Goal: Task Accomplishment & Management: Complete application form

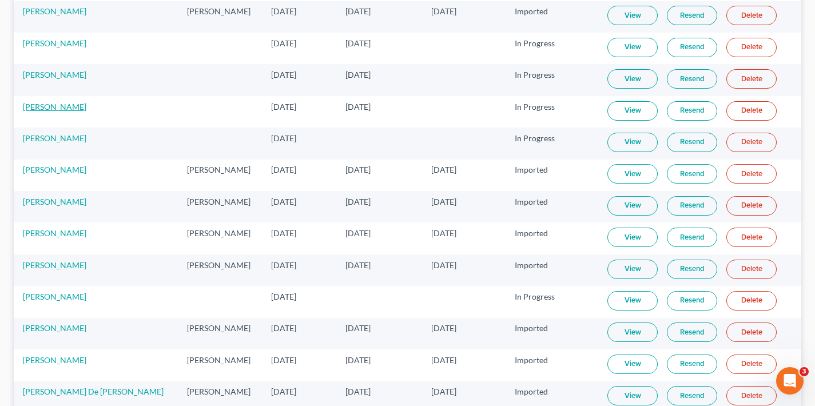
scroll to position [2358, 0]
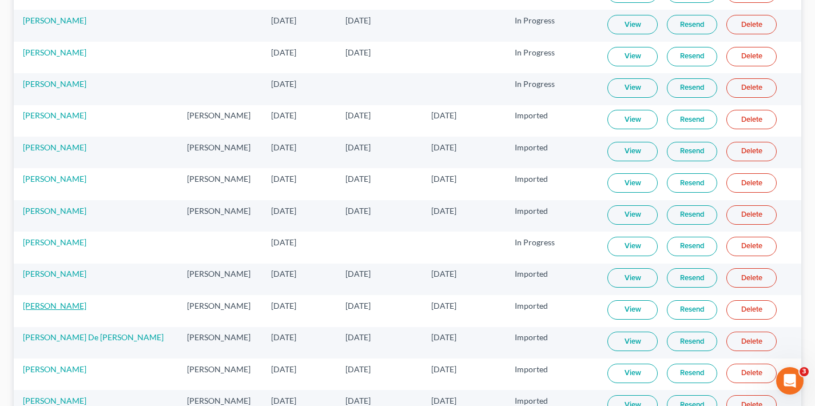
click at [53, 306] on link "[PERSON_NAME]" at bounding box center [54, 306] width 63 height 10
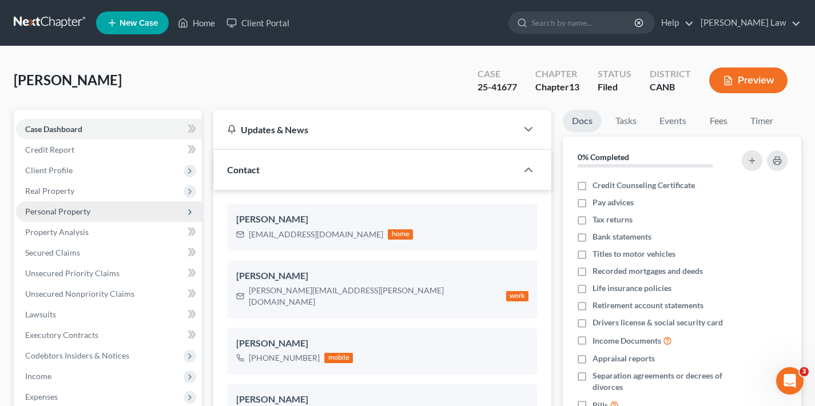
click at [77, 212] on span "Personal Property" at bounding box center [57, 211] width 65 height 10
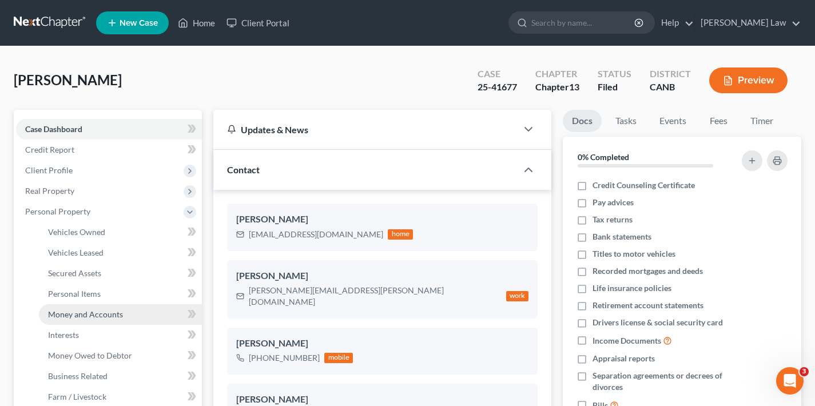
click at [100, 317] on span "Money and Accounts" at bounding box center [85, 314] width 75 height 10
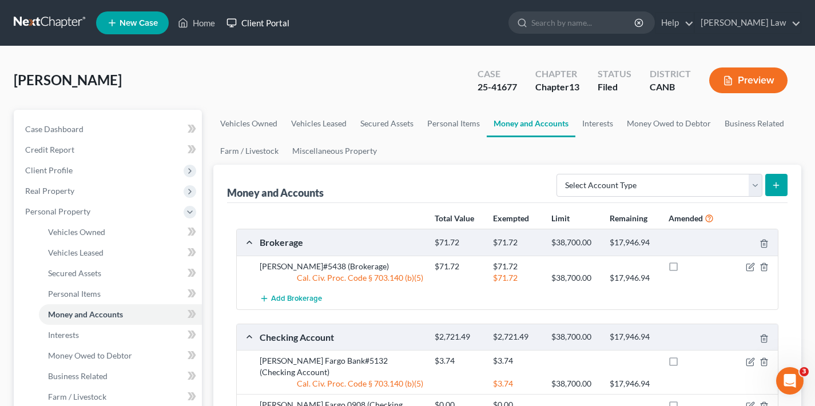
click at [275, 24] on link "Client Portal" at bounding box center [258, 23] width 74 height 21
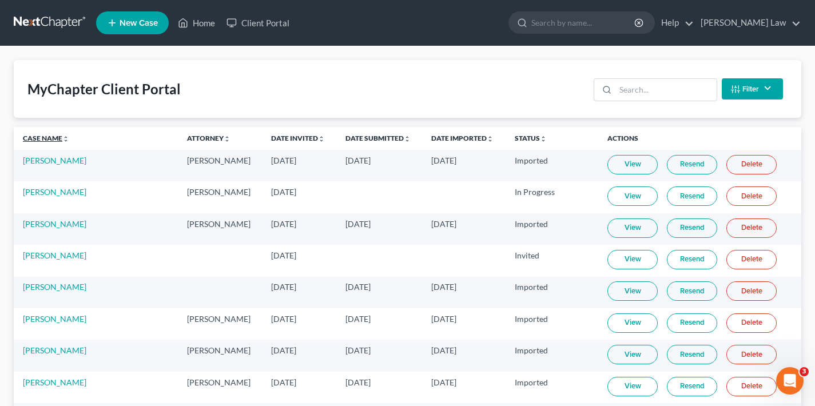
click at [46, 137] on link "Case Name unfold_more expand_more expand_less" at bounding box center [46, 138] width 46 height 9
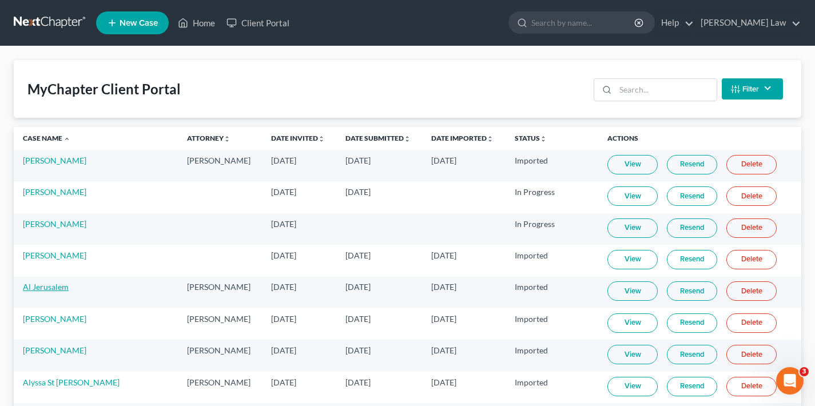
click at [47, 288] on link "Al Jerusalem" at bounding box center [46, 287] width 46 height 10
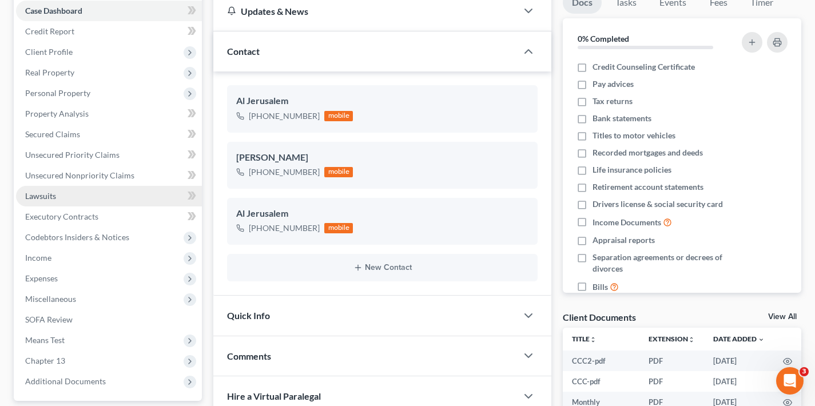
scroll to position [200, 0]
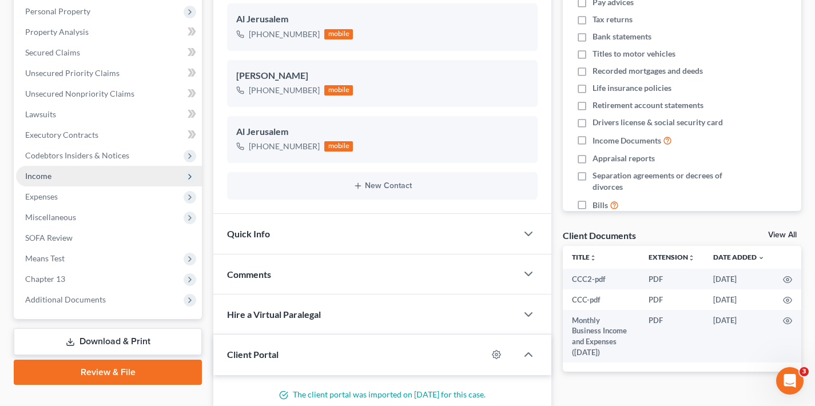
click at [76, 176] on span "Income" at bounding box center [109, 176] width 186 height 21
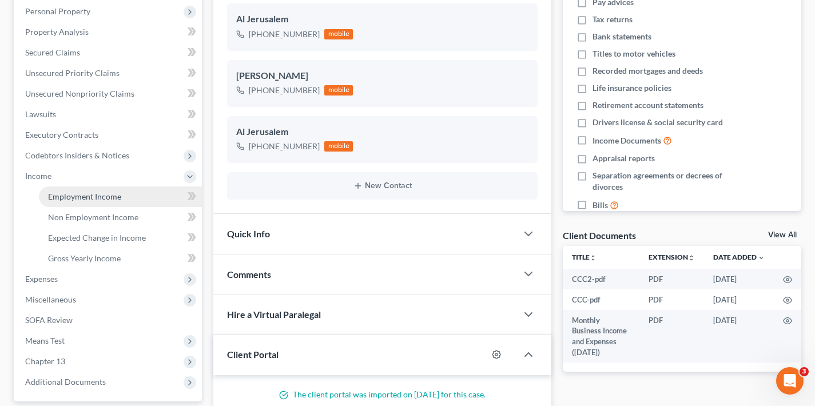
click at [86, 198] on span "Employment Income" at bounding box center [84, 197] width 73 height 10
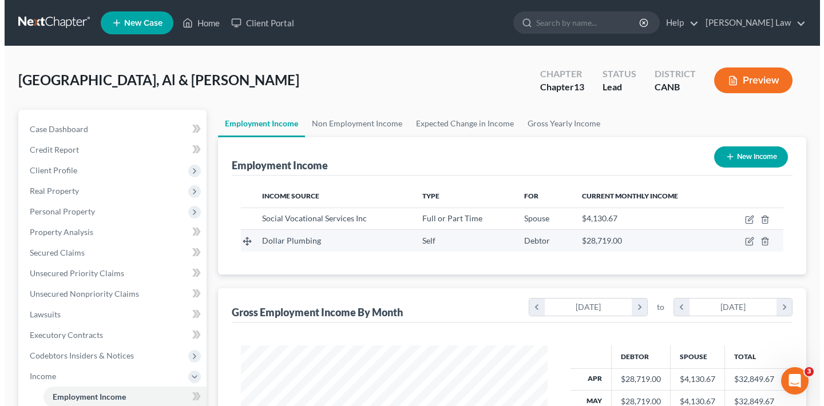
scroll to position [205, 329]
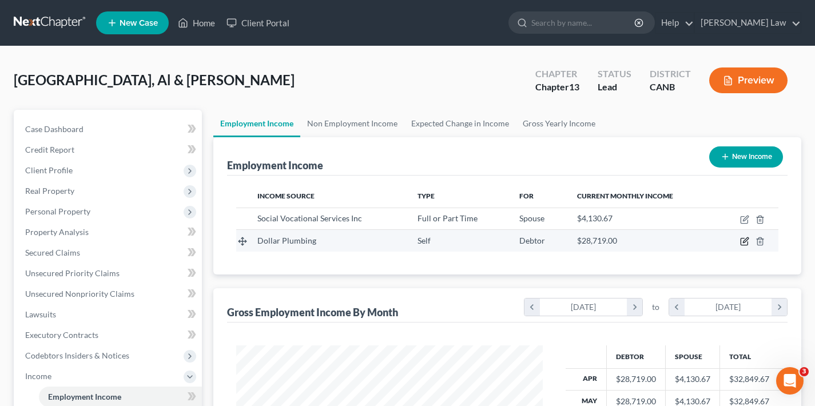
click at [744, 241] on icon "button" at bounding box center [745, 240] width 5 height 5
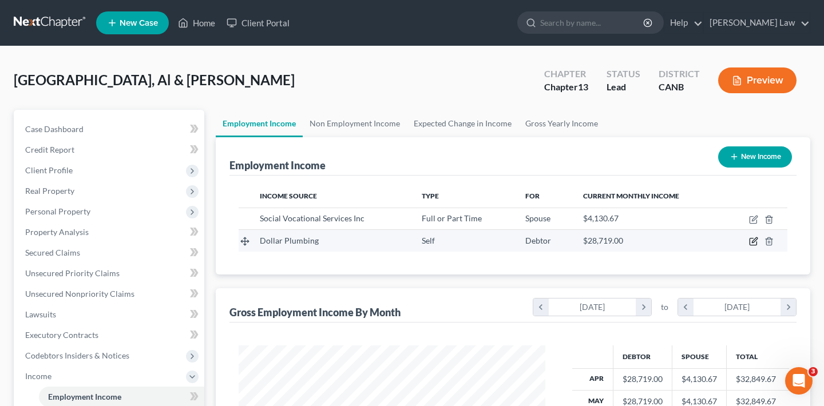
scroll to position [205, 333]
select select "1"
select select "4"
select select "0"
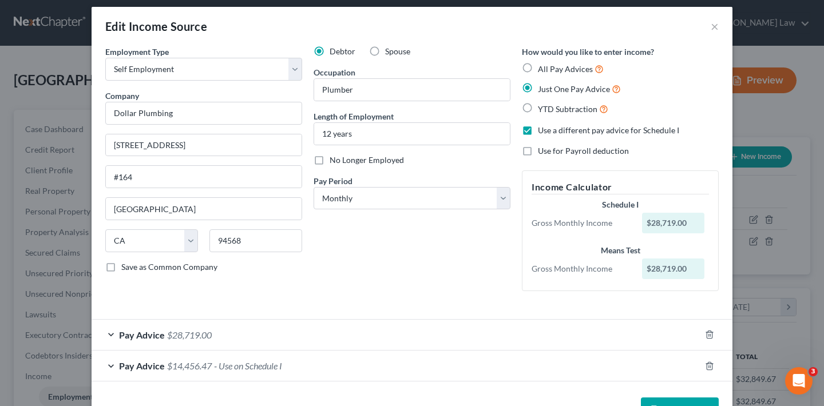
scroll to position [43, 0]
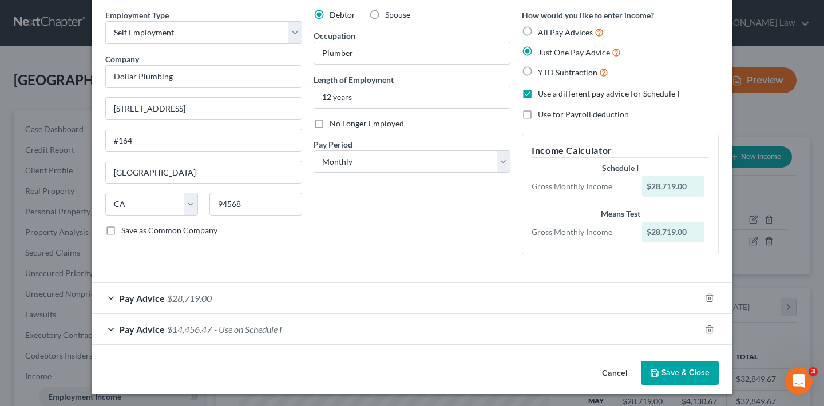
click at [108, 296] on div "Pay Advice $28,719.00" at bounding box center [396, 298] width 609 height 30
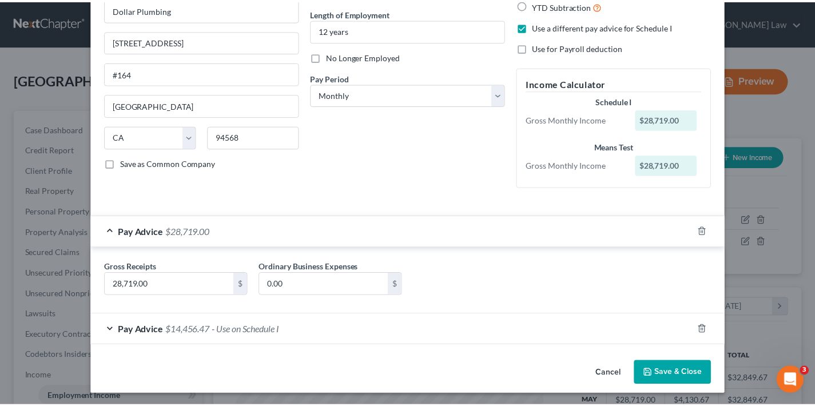
scroll to position [0, 0]
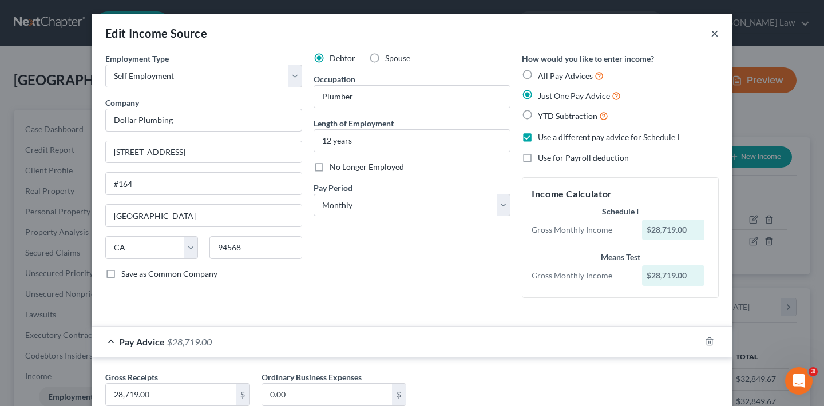
click at [710, 34] on button "×" at bounding box center [714, 33] width 8 height 14
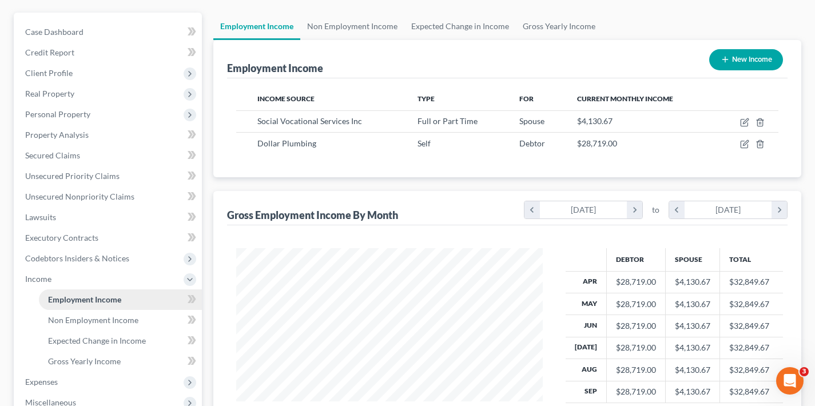
scroll to position [286, 0]
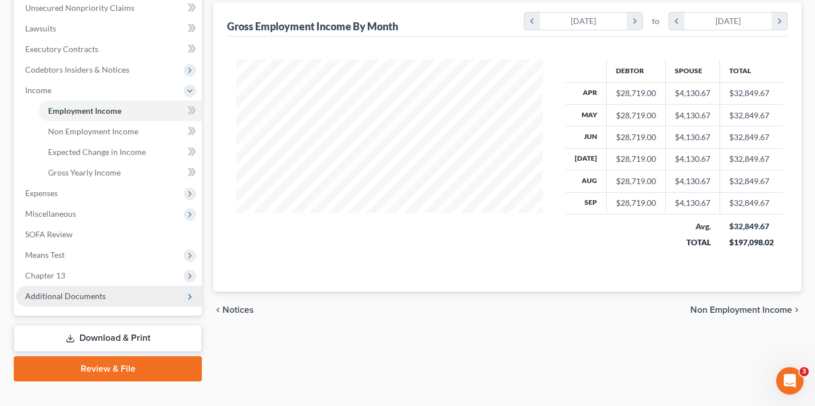
click at [164, 297] on span "Additional Documents" at bounding box center [109, 296] width 186 height 21
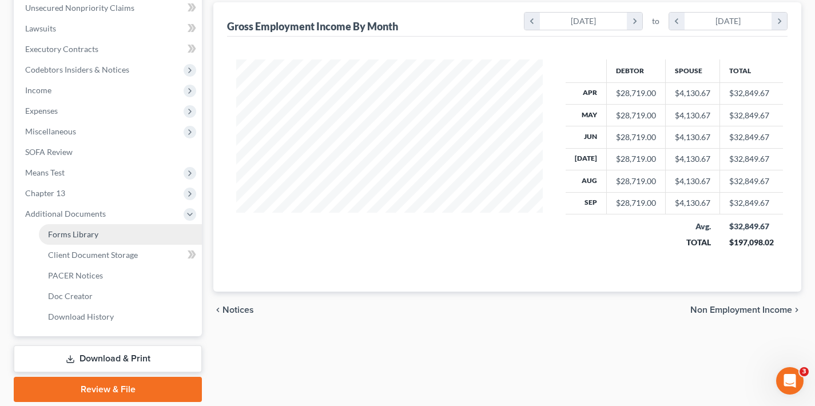
click at [88, 234] on span "Forms Library" at bounding box center [73, 234] width 50 height 10
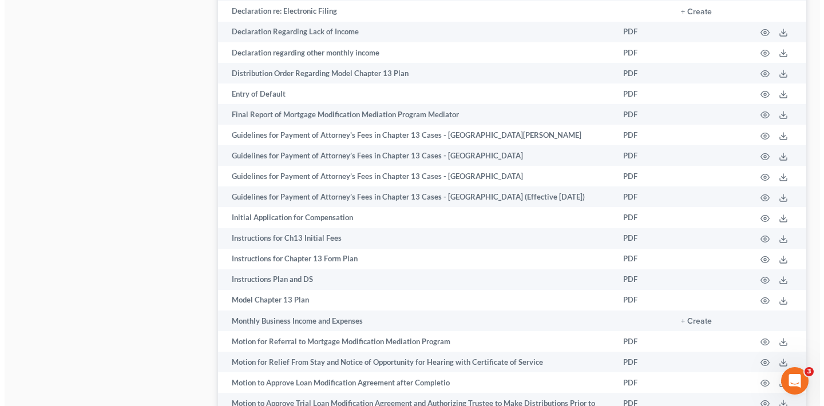
scroll to position [1585, 0]
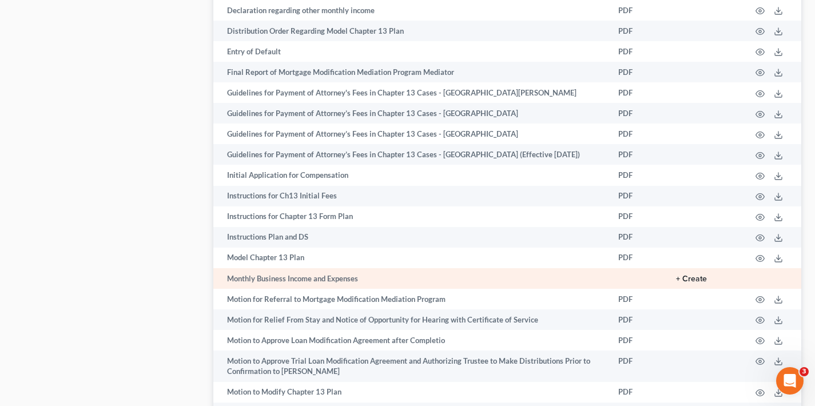
click at [697, 277] on button "+ Create" at bounding box center [691, 279] width 31 height 8
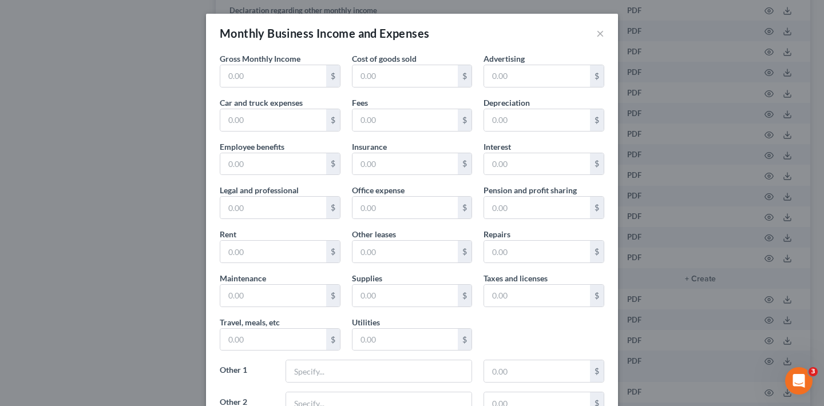
type input "28,719.00"
type input "5,846.58"
type input "983.53"
type input "858.58"
type input "276.83"
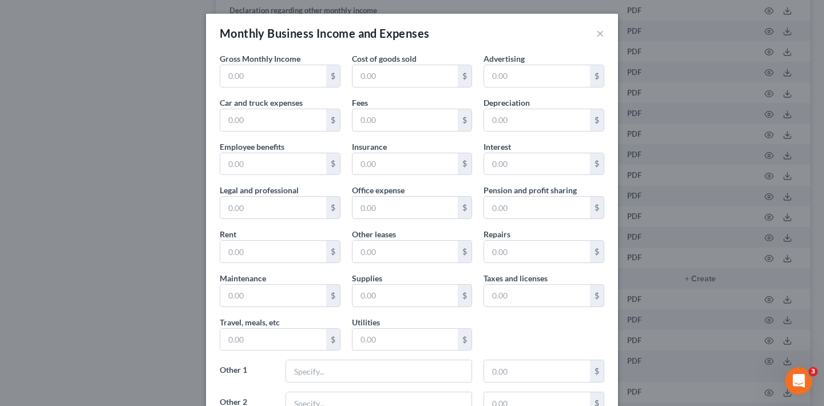
type input "1,627.77"
type input "360.94"
type input "166.55"
type input "620.66"
type input "51.58"
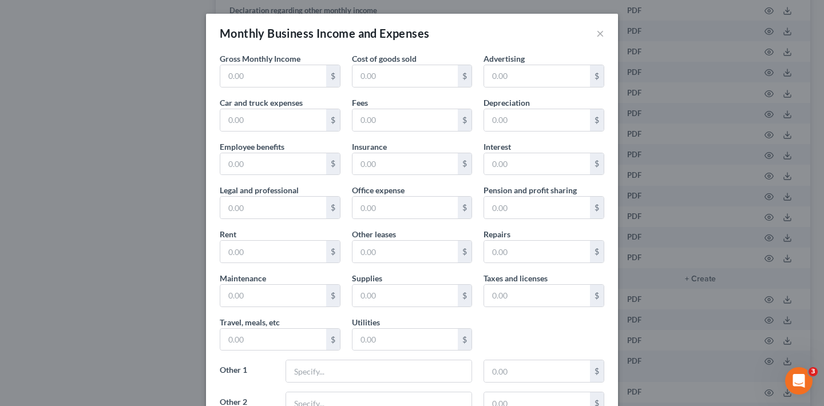
type input "264.31"
type input "2,913.06"
type input "215.83"
type input "18.99"
type input "Uniforms"
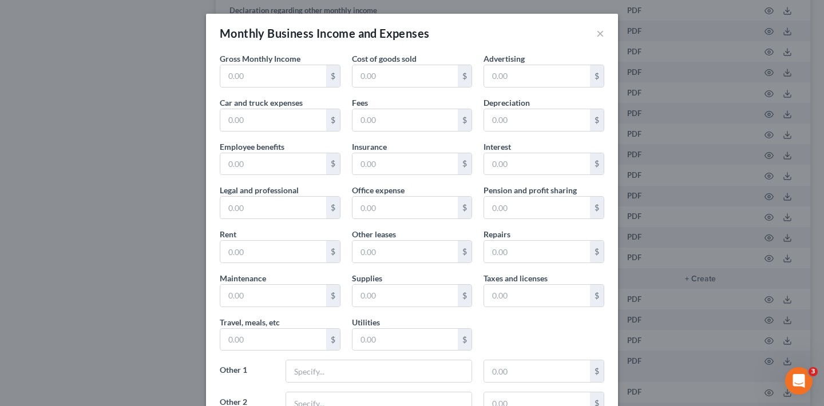
type input "57.32"
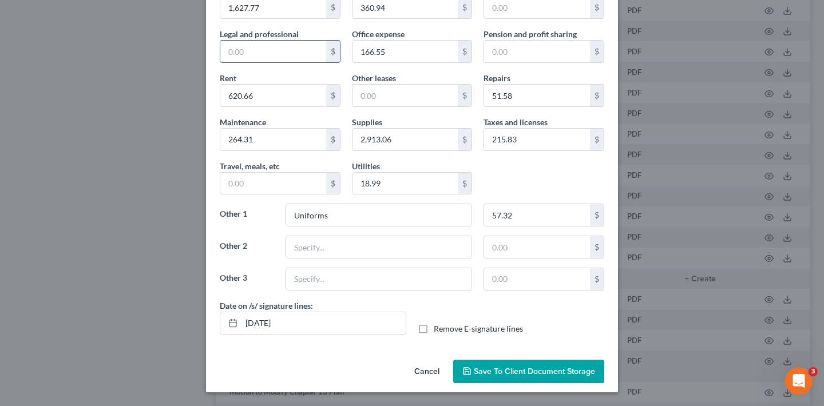
scroll to position [0, 0]
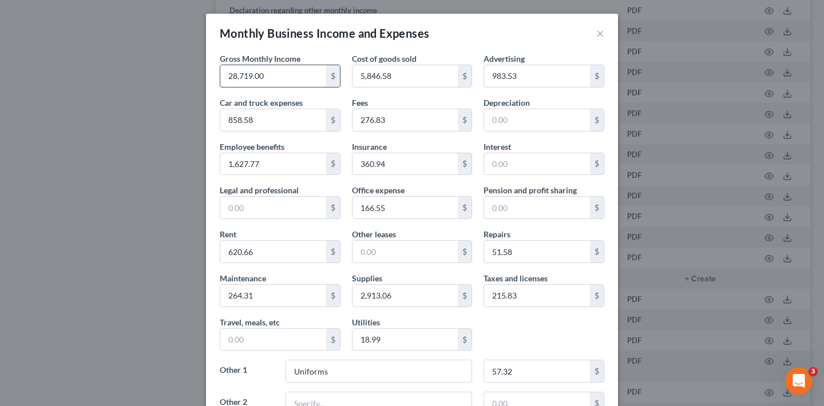
click at [283, 77] on input "28,719.00" at bounding box center [273, 76] width 106 height 22
type input "34,401.57"
drag, startPoint x: 390, startPoint y: 76, endPoint x: 343, endPoint y: 75, distance: 46.9
click at [346, 75] on div "Cost of goods sold 5,846.58 $" at bounding box center [412, 70] width 132 height 35
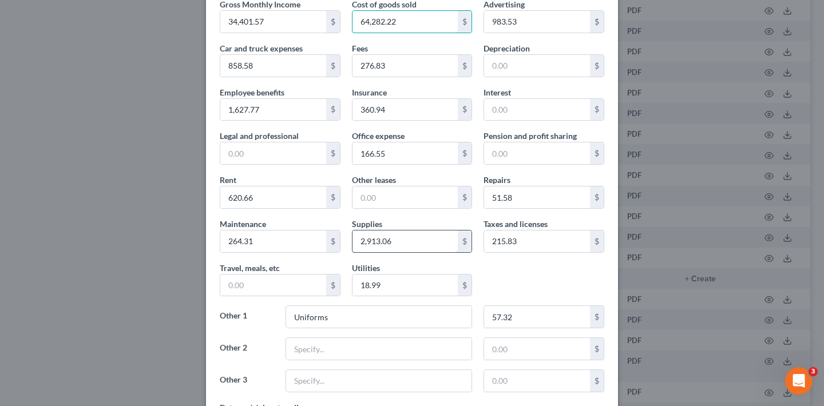
scroll to position [38, 0]
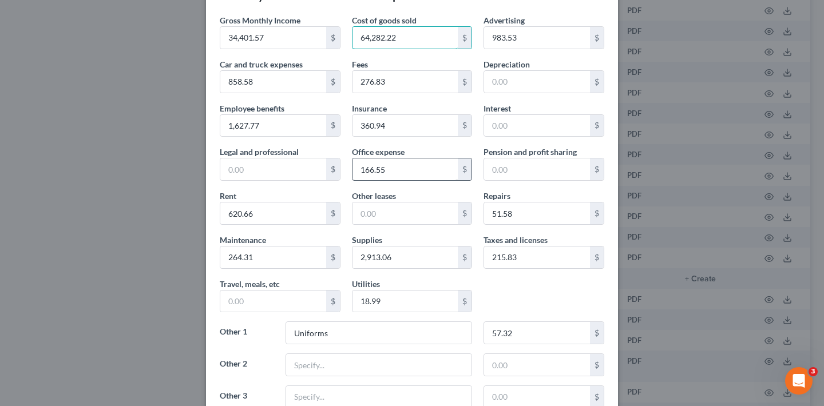
type input "64,282.22"
drag, startPoint x: 388, startPoint y: 169, endPoint x: 348, endPoint y: 166, distance: 40.1
click at [352, 166] on input "166.55" at bounding box center [405, 169] width 106 height 22
type input "182.61"
drag, startPoint x: 518, startPoint y: 36, endPoint x: 470, endPoint y: 39, distance: 48.2
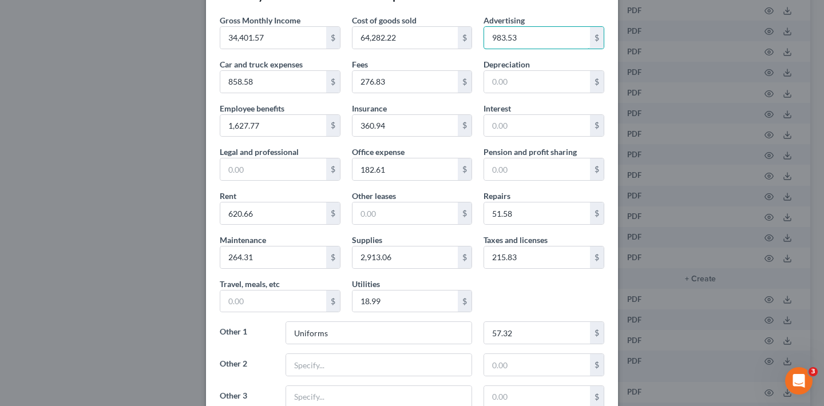
click at [471, 40] on div "Gross Monthly Income 34,401.57 $ Cost of goods sold 64,282.22 $ Advertising 983…" at bounding box center [412, 215] width 396 height 403
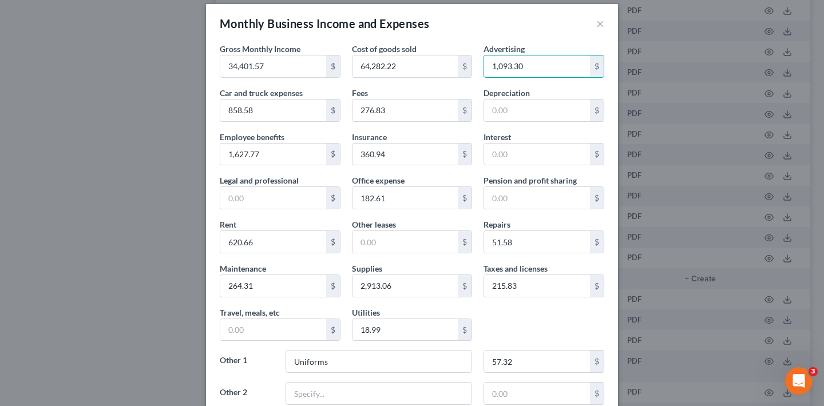
scroll to position [0, 0]
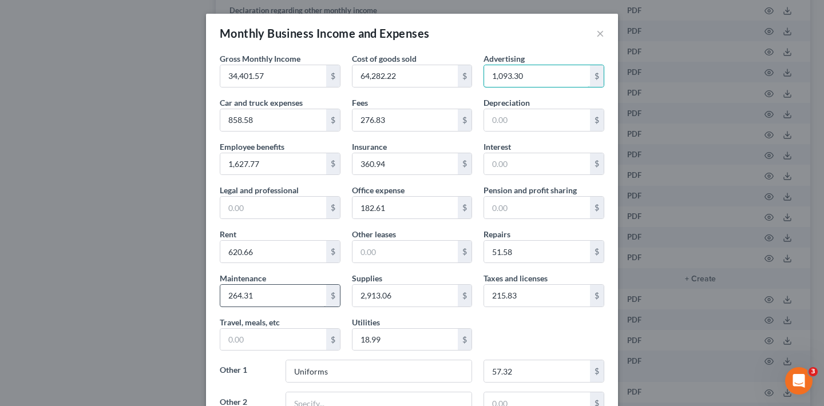
type input "1,093.30"
click at [273, 295] on input "264.31" at bounding box center [273, 296] width 106 height 22
type input "289.10"
drag, startPoint x: 259, startPoint y: 121, endPoint x: 208, endPoint y: 121, distance: 51.5
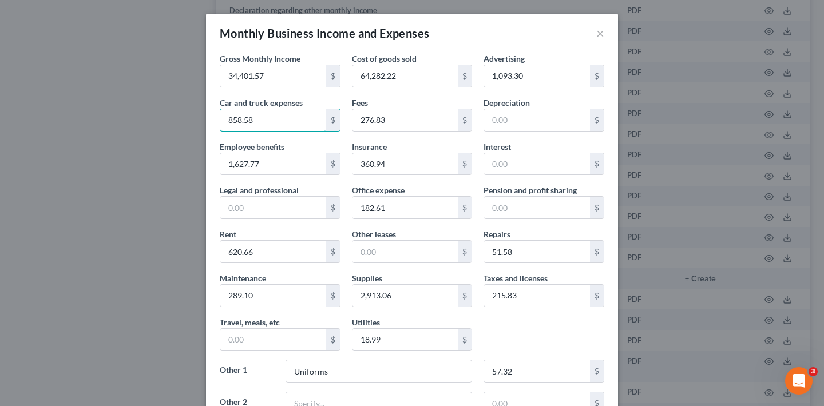
click at [208, 121] on div "Gross Monthly Income 34,401.57 $ Cost of goods sold 64,282.22 $ Advertising 1,0…" at bounding box center [412, 282] width 412 height 459
type input "925.87"
click at [400, 120] on input "276.83" at bounding box center [405, 120] width 106 height 22
type input "293.28"
click at [522, 299] on input "215.83" at bounding box center [537, 296] width 106 height 22
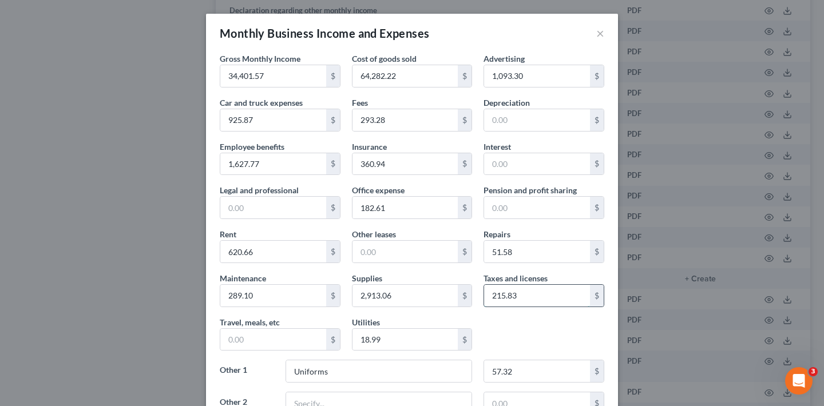
click at [522, 299] on input "215.83" at bounding box center [537, 296] width 106 height 22
type input "254.90"
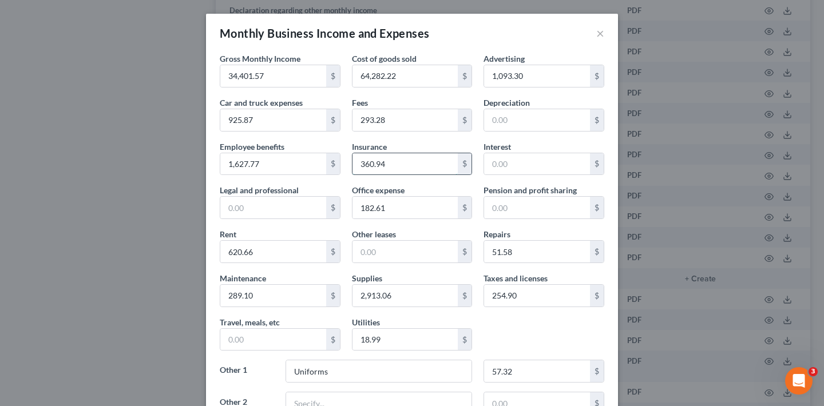
drag, startPoint x: 387, startPoint y: 166, endPoint x: 350, endPoint y: 162, distance: 36.8
click at [352, 162] on input "360.94" at bounding box center [405, 164] width 106 height 22
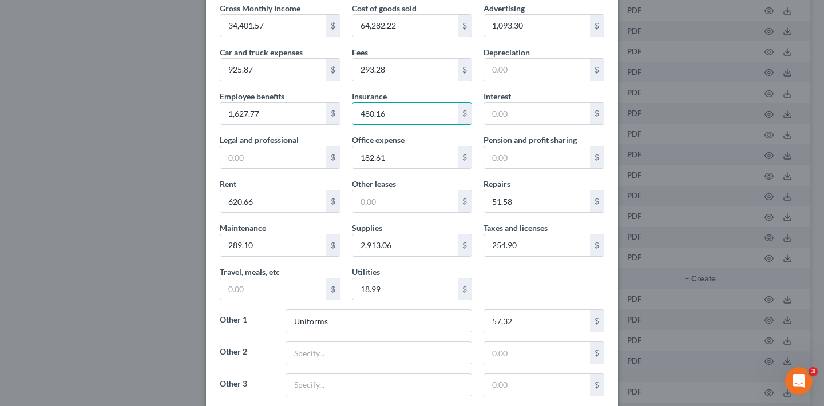
scroll to position [53, 0]
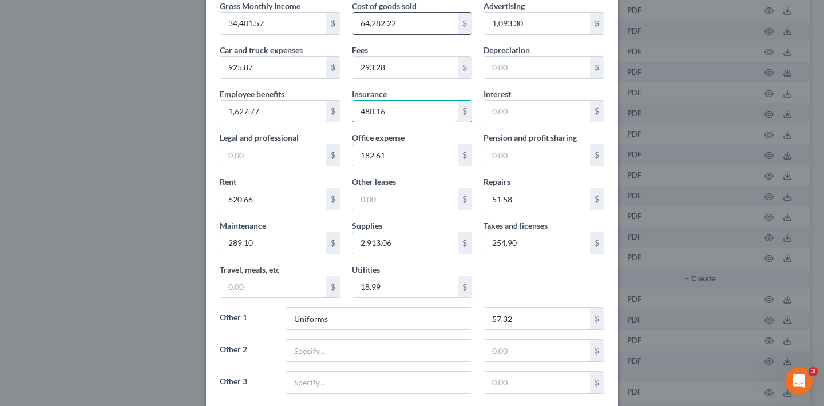
type input "480.16"
click at [383, 23] on input "64,282.22" at bounding box center [405, 24] width 106 height 22
type input "6,428.22"
click at [567, 283] on div "Gross Monthly Income 34,401.57 $ Cost of goods sold 6,428.22 $ Advertising 1,09…" at bounding box center [412, 201] width 396 height 403
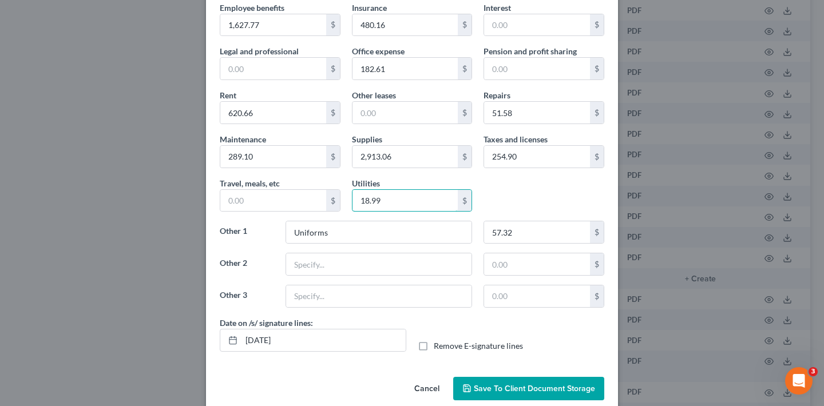
drag, startPoint x: 386, startPoint y: 198, endPoint x: 346, endPoint y: 198, distance: 40.0
click at [346, 198] on div "Utilities 18.99 $" at bounding box center [412, 194] width 132 height 35
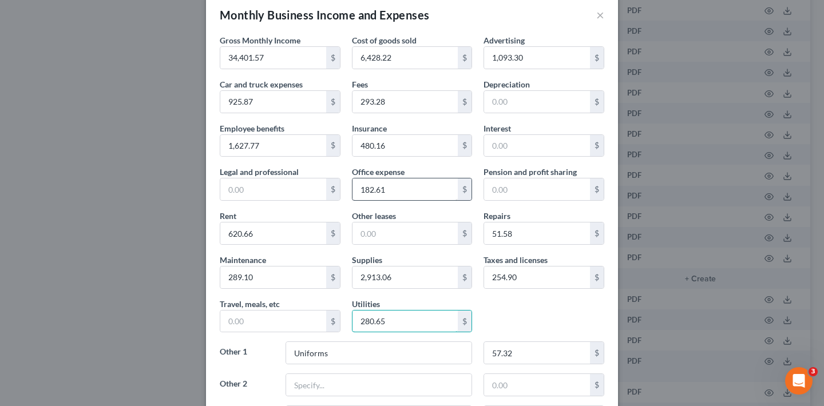
scroll to position [31, 0]
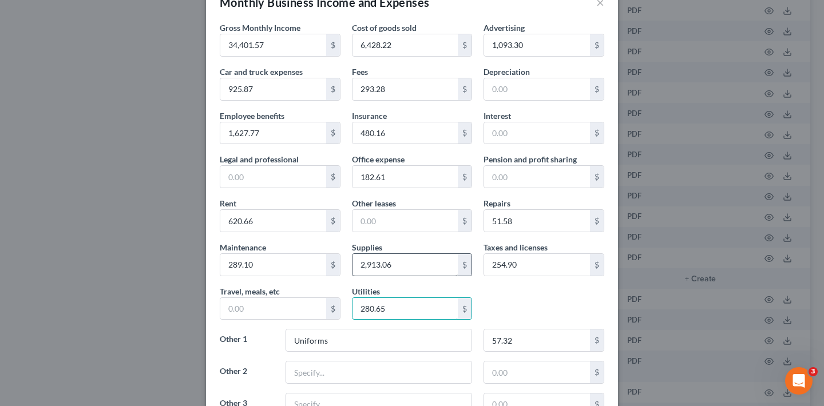
type input "280.65"
drag, startPoint x: 391, startPoint y: 267, endPoint x: 340, endPoint y: 267, distance: 50.9
click at [340, 267] on div "Gross Monthly Income 34,401.57 $ Cost of goods sold 6,428.22 $ Advertising 1,09…" at bounding box center [412, 223] width 396 height 403
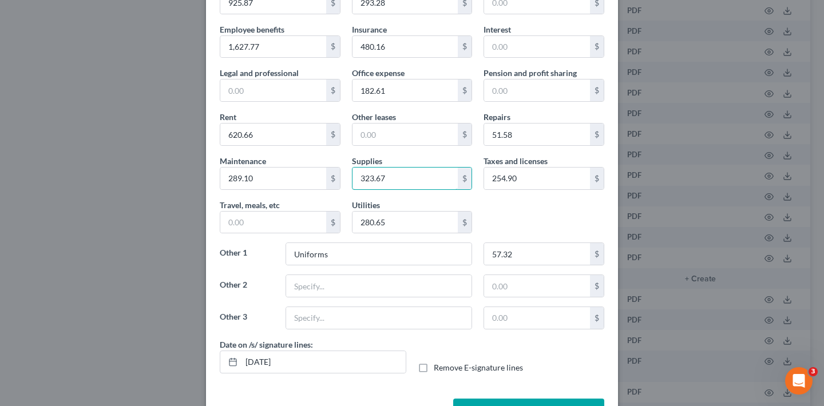
scroll to position [156, 0]
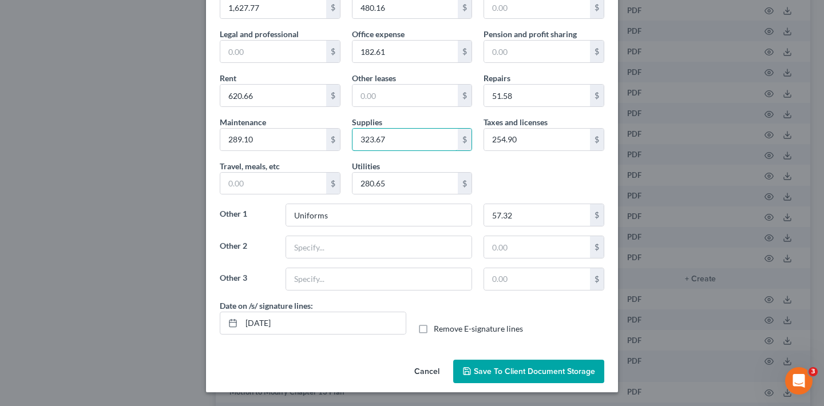
type input "323.67"
click at [335, 351] on div "Gross Monthly Income 34,401.57 $ Cost of goods sold 6,428.22 $ Advertising 1,09…" at bounding box center [412, 125] width 412 height 459
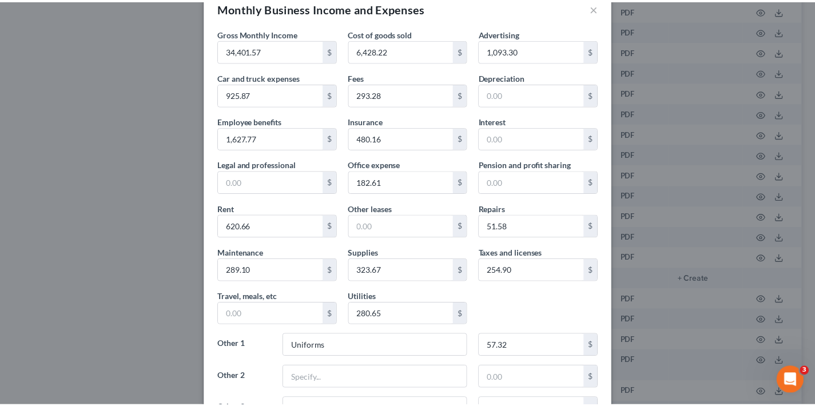
scroll to position [143, 0]
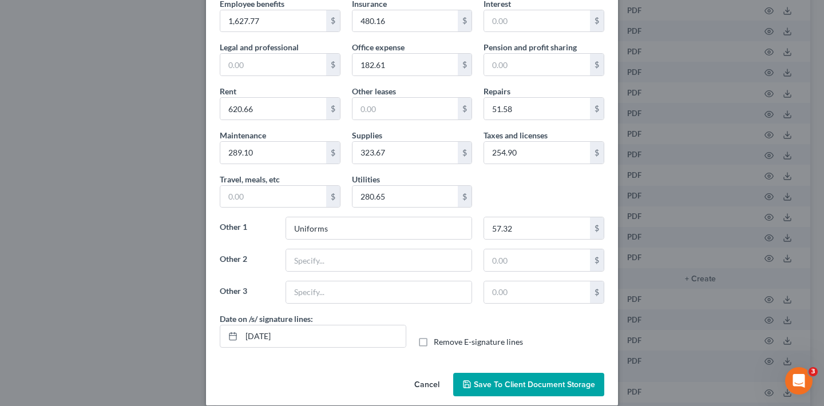
click at [522, 385] on span "Save to Client Document Storage" at bounding box center [534, 385] width 121 height 10
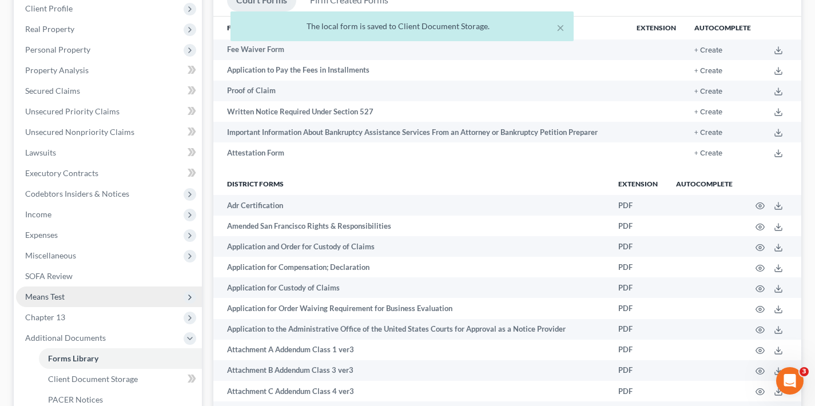
scroll to position [390, 0]
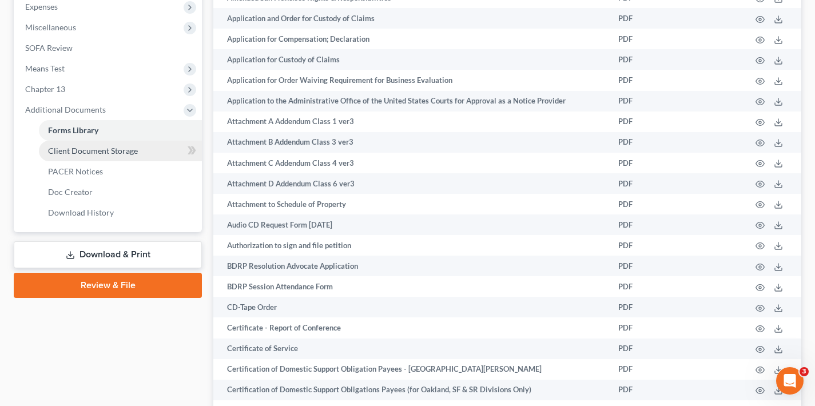
click at [150, 154] on link "Client Document Storage" at bounding box center [120, 151] width 163 height 21
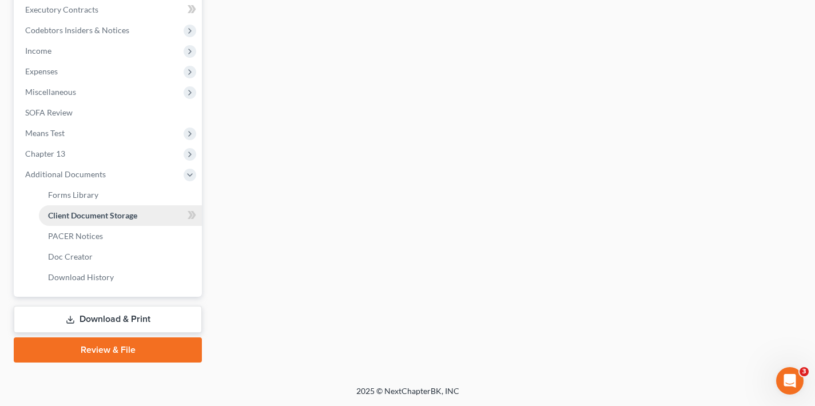
scroll to position [114, 0]
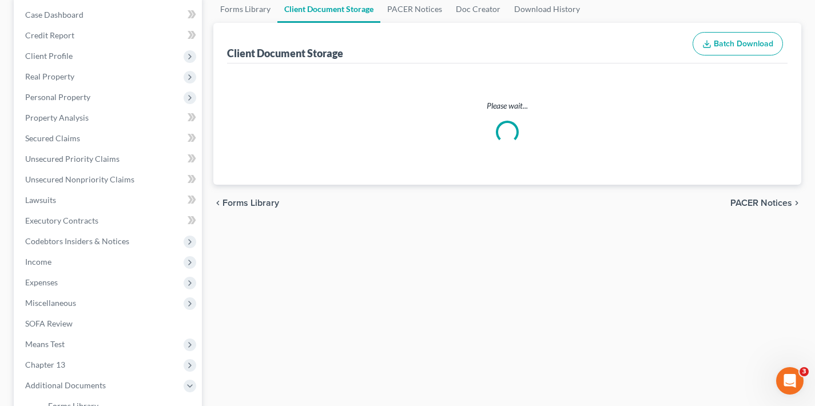
select select "0"
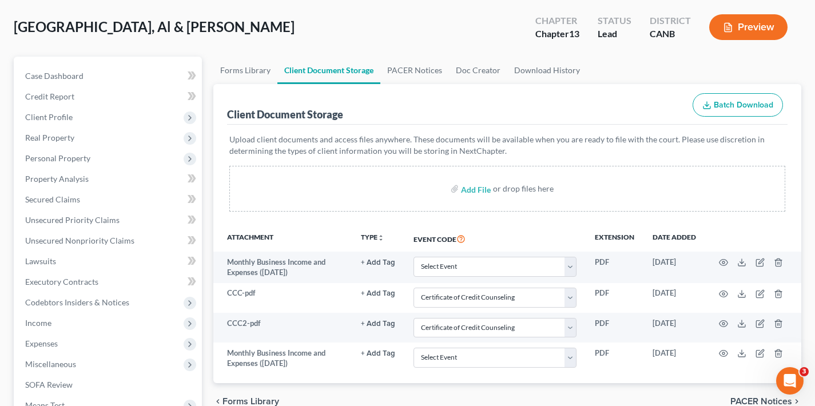
scroll to position [121, 0]
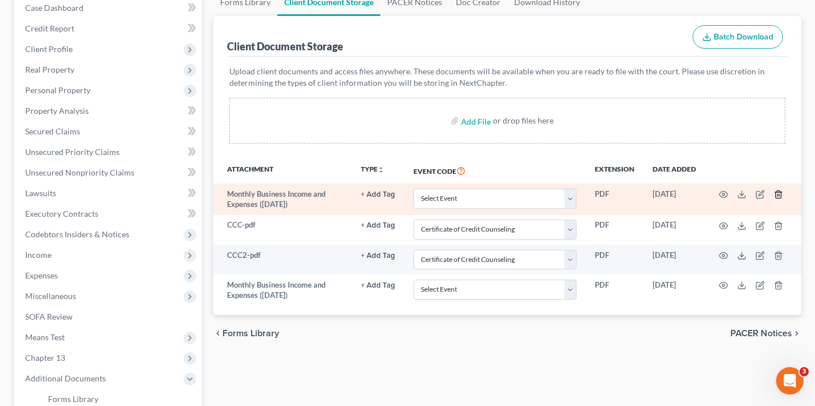
click at [778, 193] on icon "button" at bounding box center [778, 194] width 9 height 9
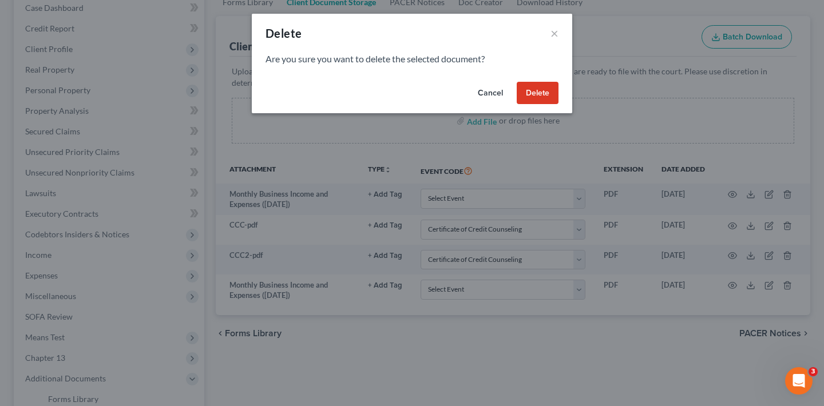
click at [543, 95] on button "Delete" at bounding box center [538, 93] width 42 height 23
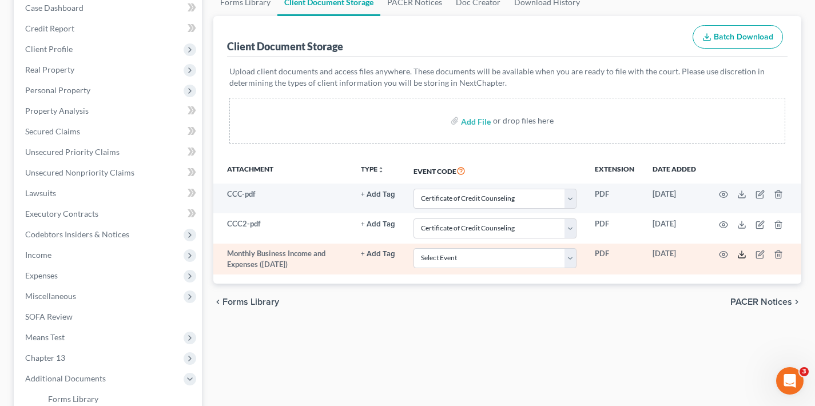
click at [742, 251] on line at bounding box center [742, 253] width 0 height 5
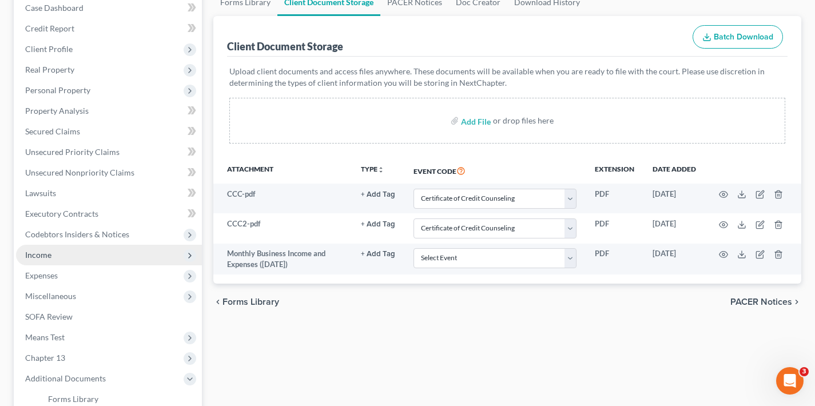
click at [59, 259] on span "Income" at bounding box center [109, 255] width 186 height 21
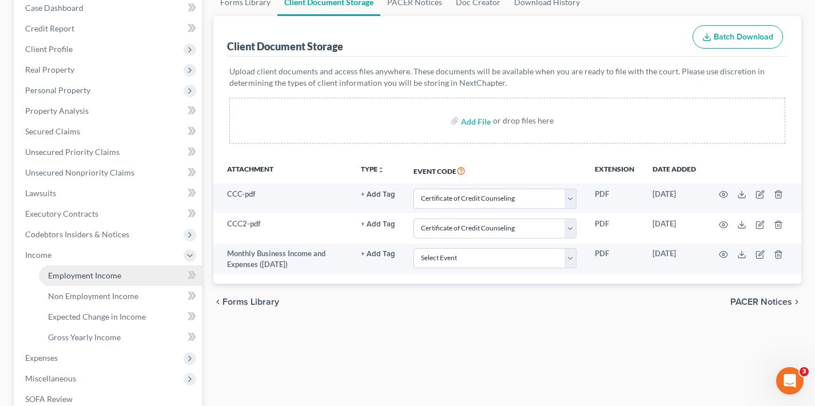
click at [100, 276] on span "Employment Income" at bounding box center [84, 276] width 73 height 10
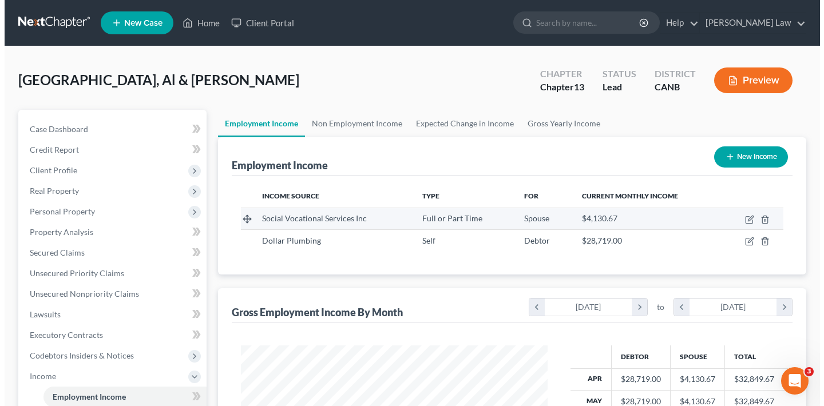
scroll to position [205, 329]
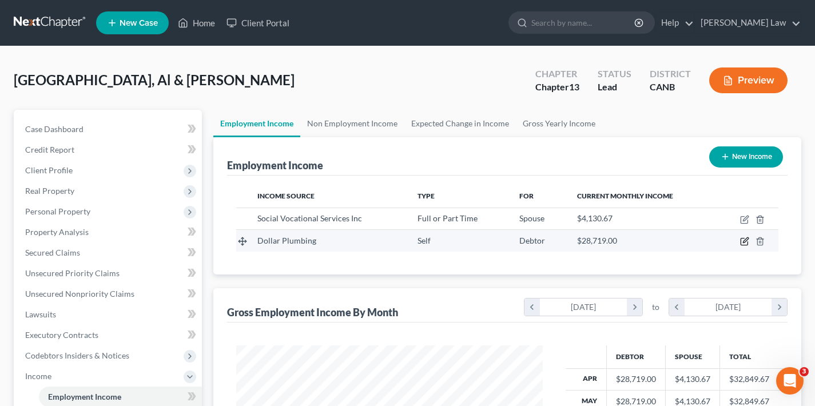
click at [742, 243] on icon "button" at bounding box center [744, 241] width 9 height 9
select select "1"
select select "4"
select select "0"
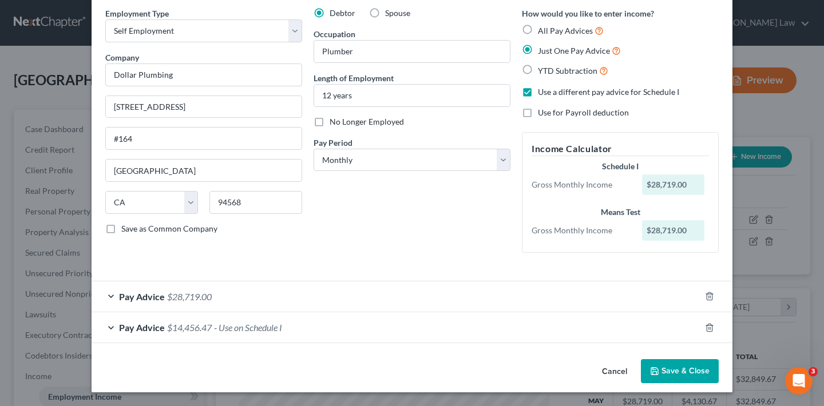
scroll to position [43, 0]
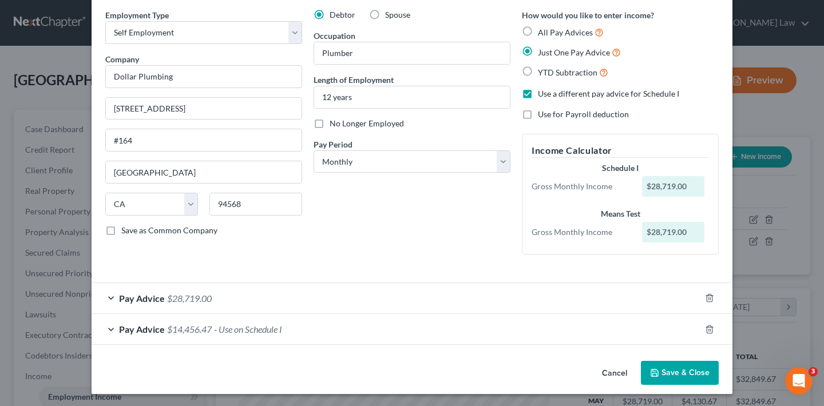
click at [108, 296] on div "Pay Advice $28,719.00" at bounding box center [396, 298] width 609 height 30
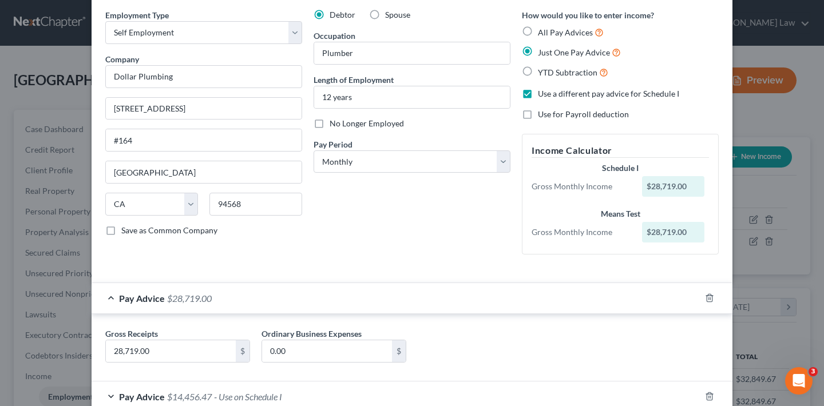
scroll to position [110, 0]
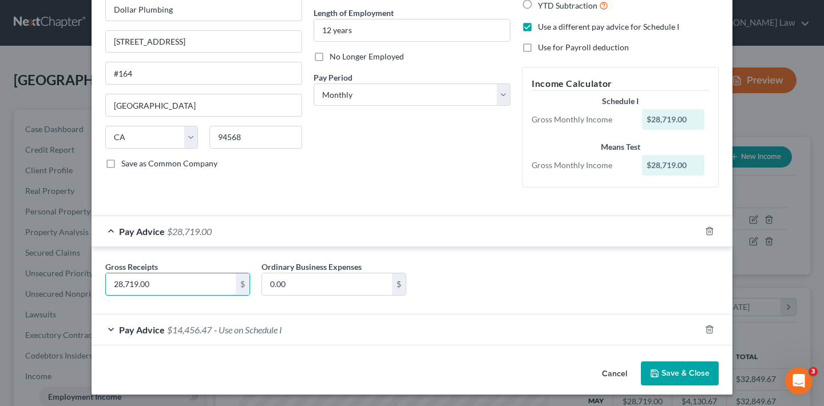
drag, startPoint x: 150, startPoint y: 285, endPoint x: 92, endPoint y: 285, distance: 57.8
click at [92, 285] on div "Gross Receipts 28,719.00 $ Ordinary Business Expenses 0.00 $" at bounding box center [412, 280] width 641 height 67
type input "21,492.48"
click at [107, 329] on div "Pay Advice $14,456.47 - Use on Schedule I" at bounding box center [396, 330] width 609 height 30
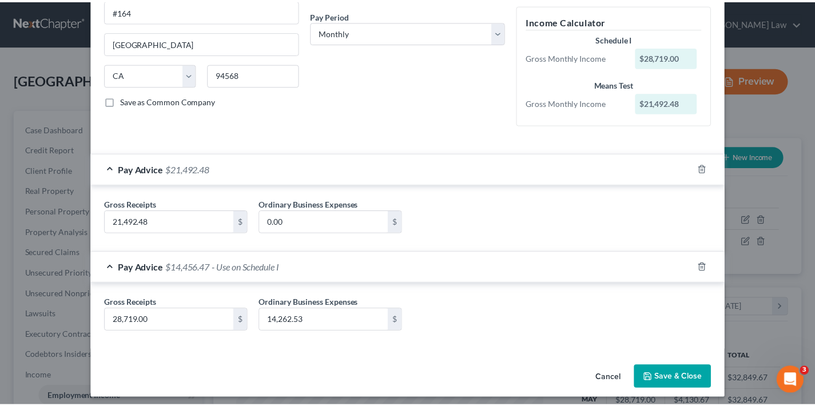
scroll to position [177, 0]
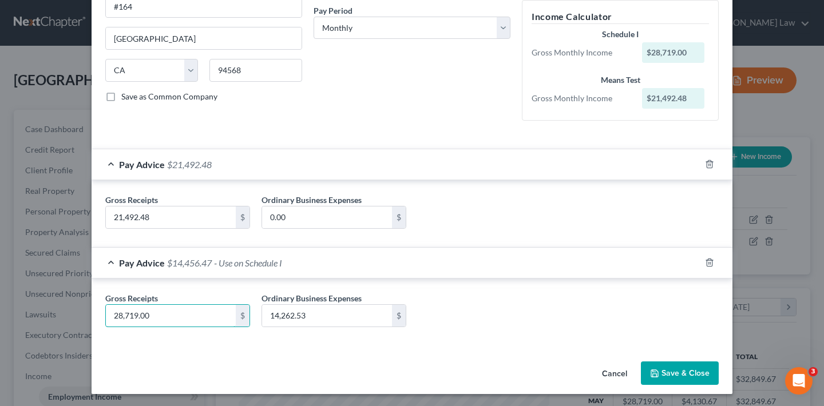
drag, startPoint x: 145, startPoint y: 314, endPoint x: 88, endPoint y: 311, distance: 57.3
click at [92, 311] on div "Gross Receipts 28,719.00 $ Ordinary Business Expenses 14,262.53 $" at bounding box center [412, 312] width 641 height 67
type input "21,492.48"
drag, startPoint x: 304, startPoint y: 313, endPoint x: 258, endPoint y: 313, distance: 46.3
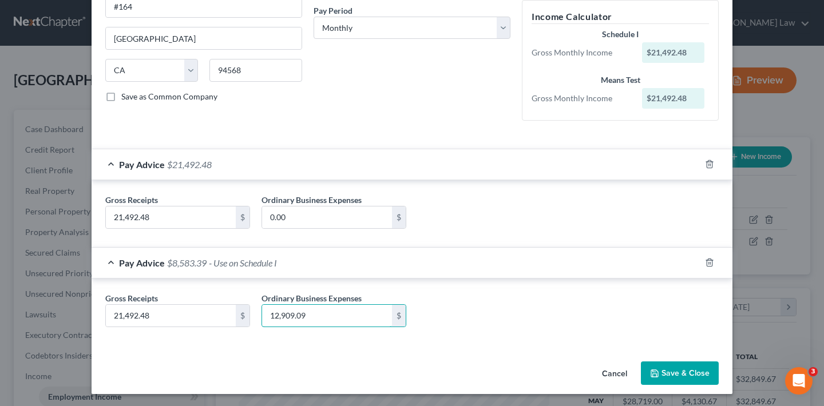
type input "12,909.09"
click at [501, 308] on div "Gross Receipts 21,492.48 $ Ordinary Business Expenses 12,909.09 $" at bounding box center [412, 314] width 625 height 44
click at [682, 372] on button "Save & Close" at bounding box center [680, 374] width 78 height 24
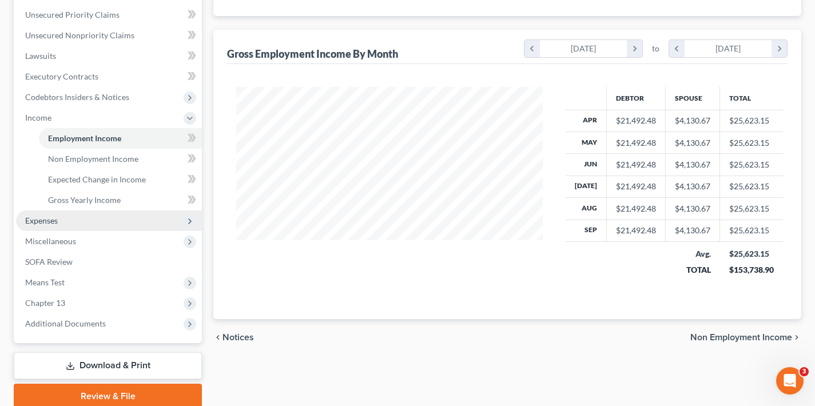
scroll to position [0, 0]
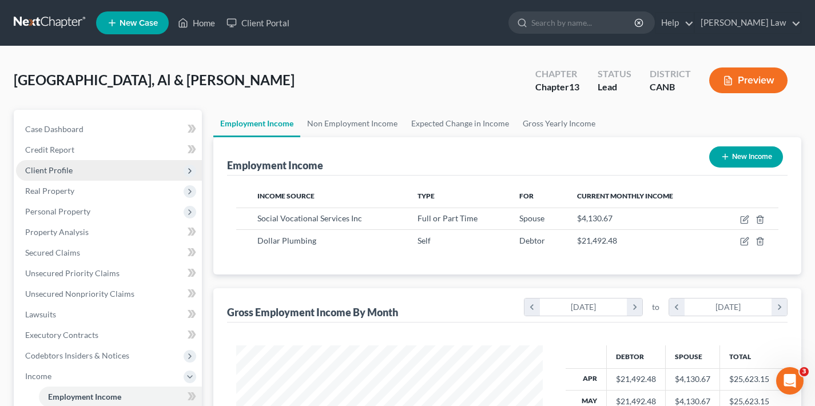
click at [65, 172] on span "Client Profile" at bounding box center [48, 170] width 47 height 10
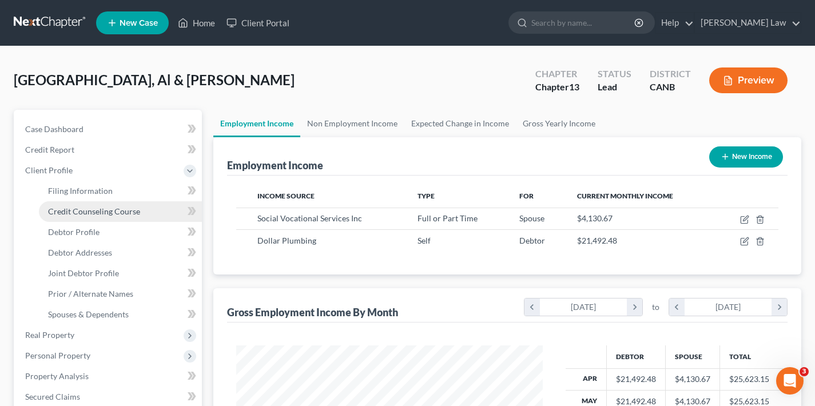
click at [68, 213] on span "Credit Counseling Course" at bounding box center [94, 211] width 92 height 10
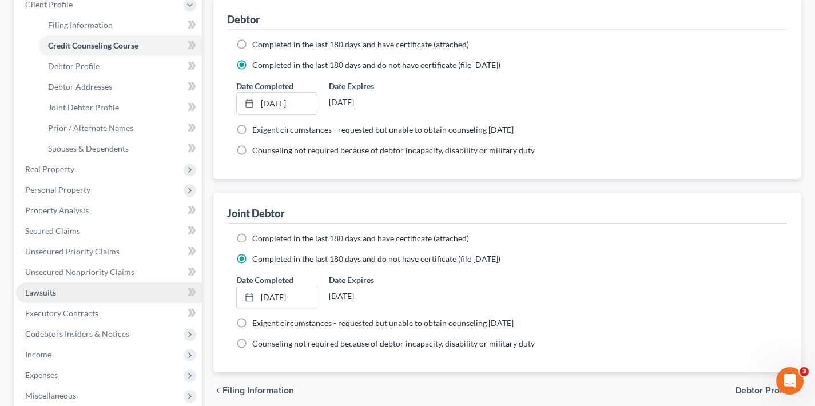
scroll to position [367, 0]
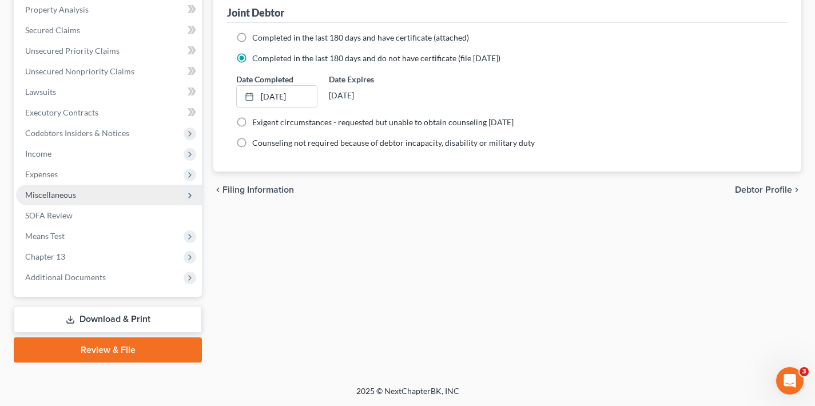
click at [100, 197] on span "Miscellaneous" at bounding box center [109, 195] width 186 height 21
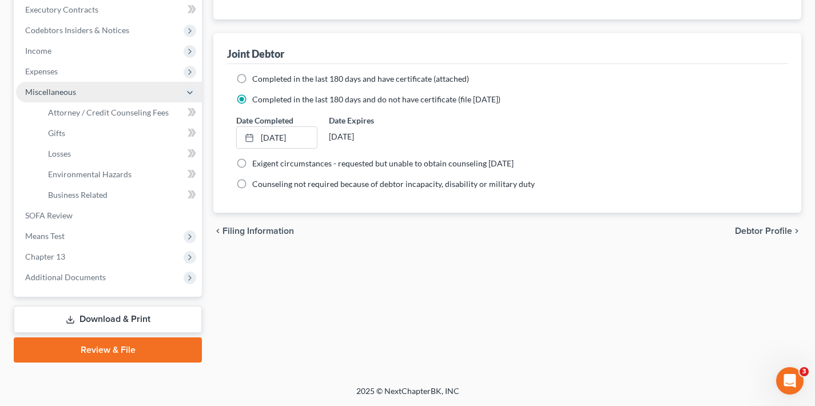
scroll to position [325, 0]
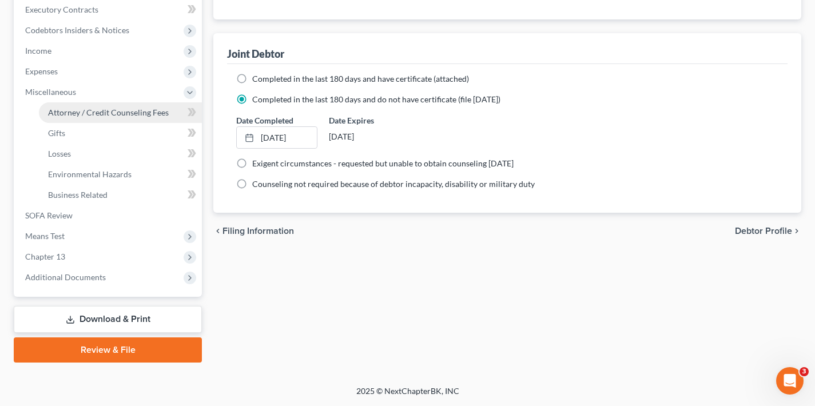
click at [124, 117] on link "Attorney / Credit Counseling Fees" at bounding box center [120, 112] width 163 height 21
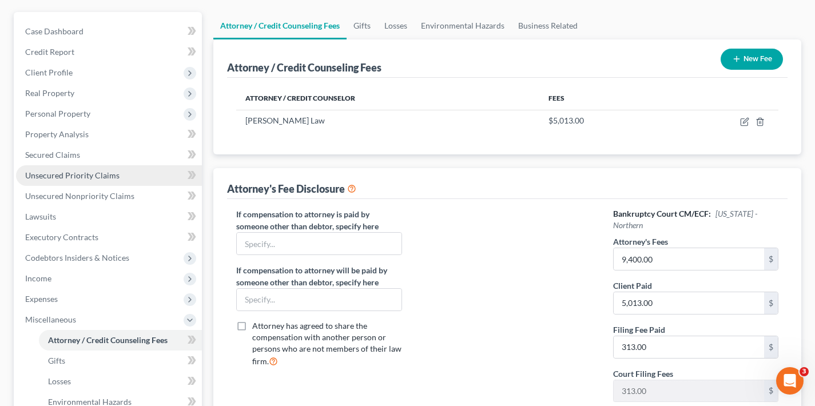
scroll to position [82, 0]
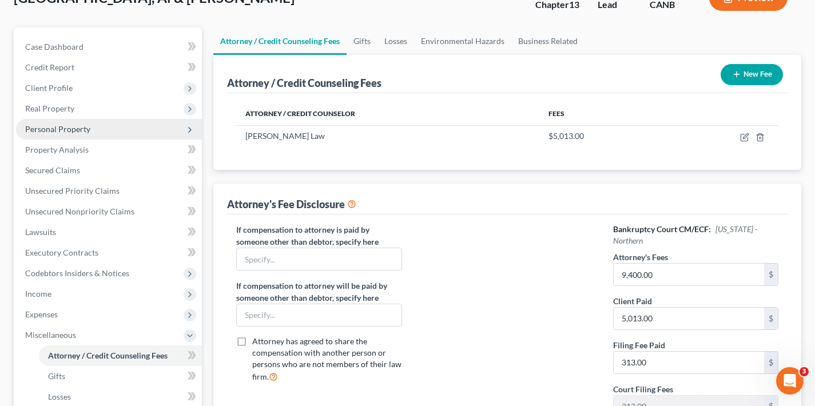
click at [64, 130] on span "Personal Property" at bounding box center [57, 129] width 65 height 10
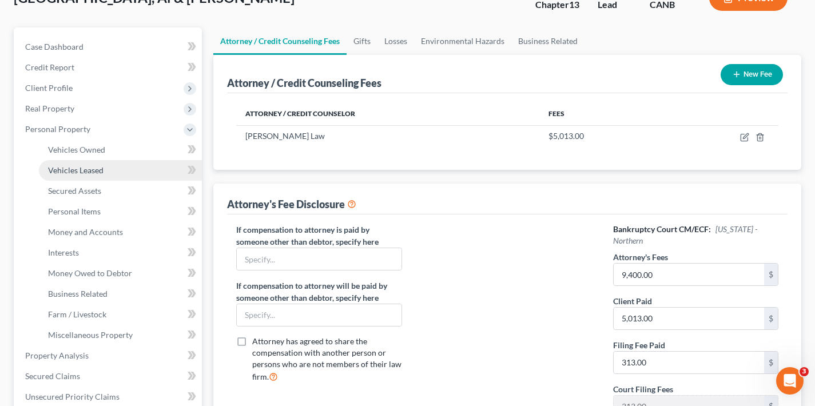
click at [75, 174] on span "Vehicles Leased" at bounding box center [75, 170] width 55 height 10
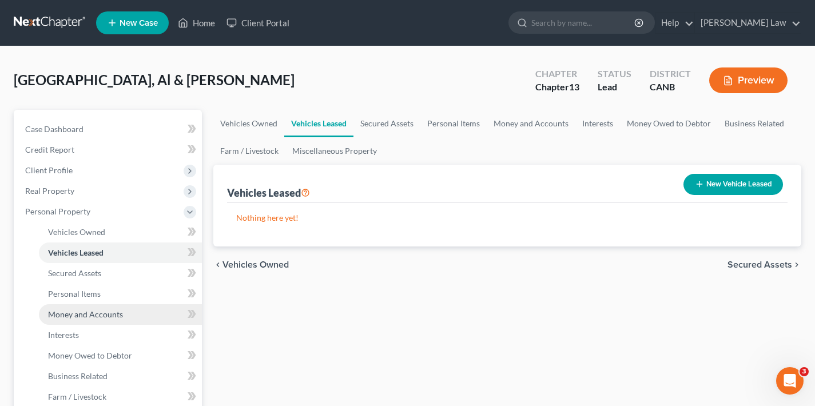
click at [93, 311] on span "Money and Accounts" at bounding box center [85, 314] width 75 height 10
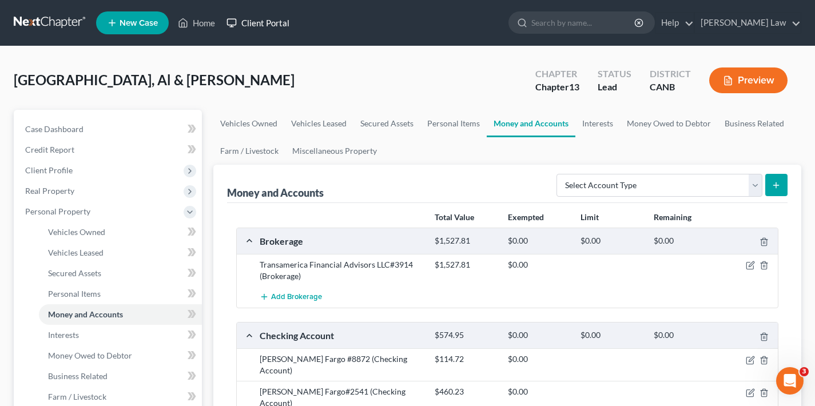
click at [263, 25] on link "Client Portal" at bounding box center [258, 23] width 74 height 21
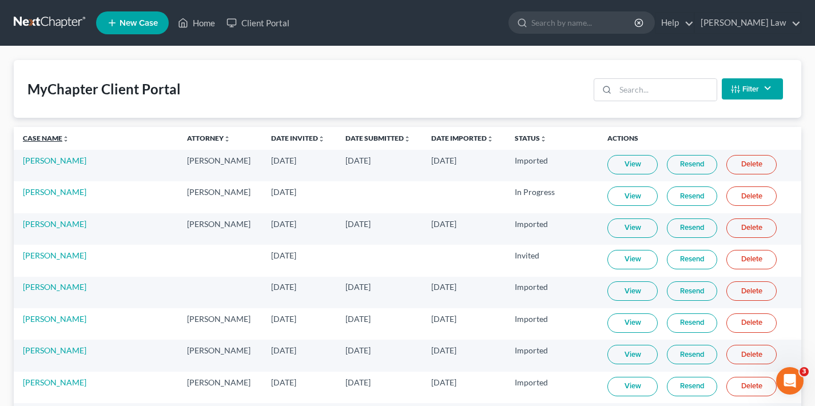
click at [45, 137] on link "Case Name unfold_more expand_more expand_less" at bounding box center [46, 138] width 46 height 9
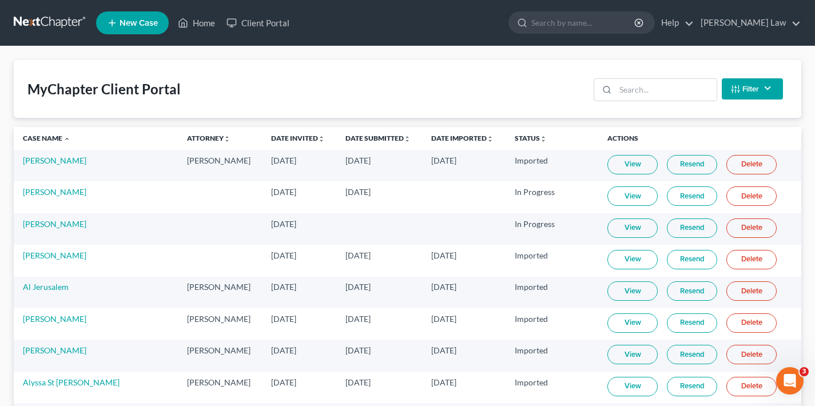
click at [622, 229] on link "View" at bounding box center [632, 228] width 50 height 19
